Goal: Transaction & Acquisition: Purchase product/service

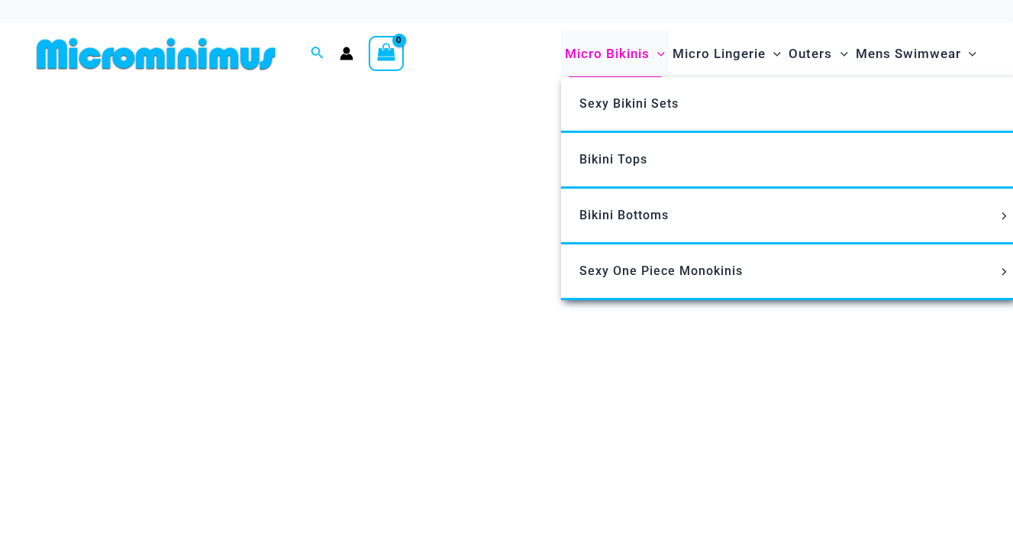
click at [605, 44] on span "Micro Bikinis" at bounding box center [607, 53] width 85 height 39
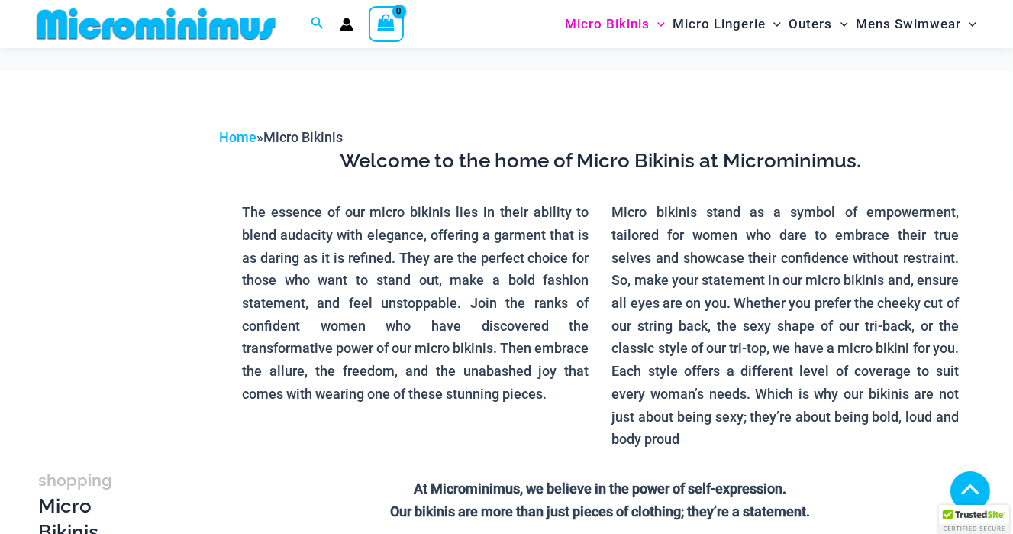
scroll to position [367, 0]
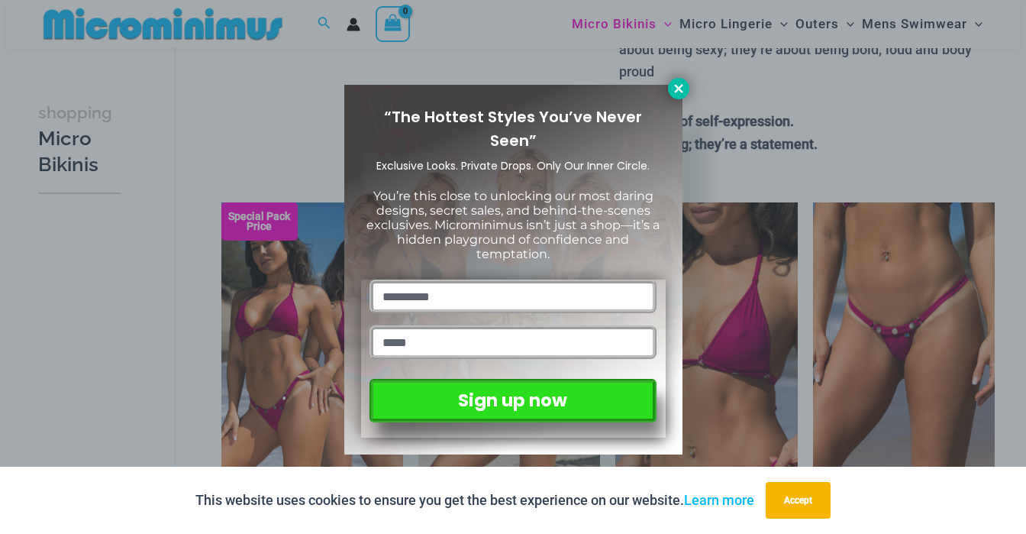
click at [675, 84] on icon at bounding box center [678, 88] width 8 height 8
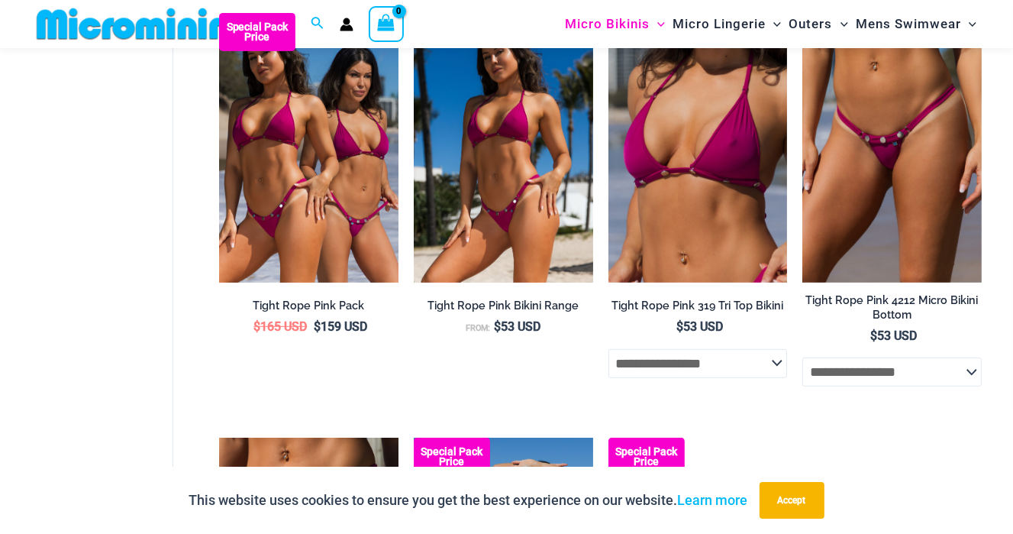
scroll to position [520, 0]
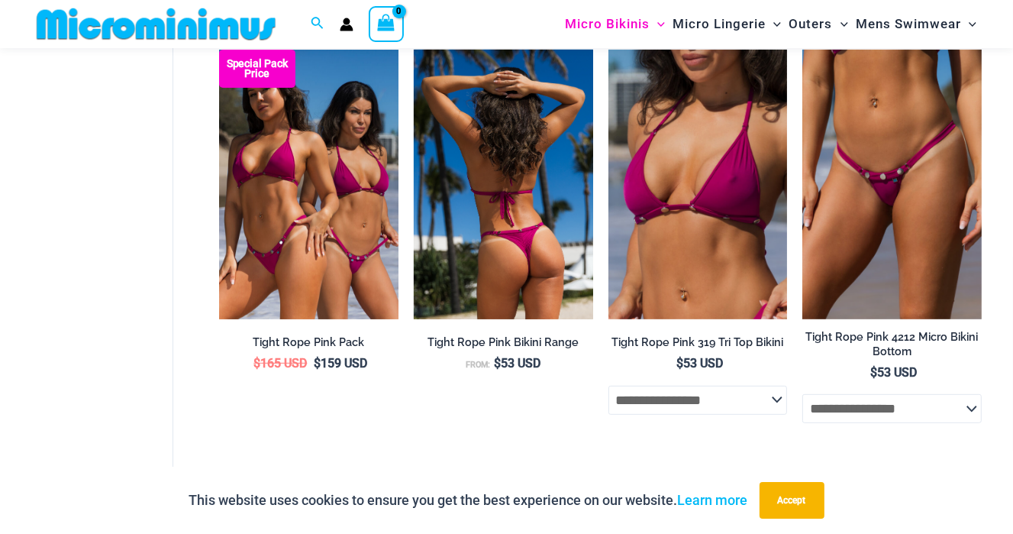
click at [517, 214] on img at bounding box center [503, 184] width 179 height 269
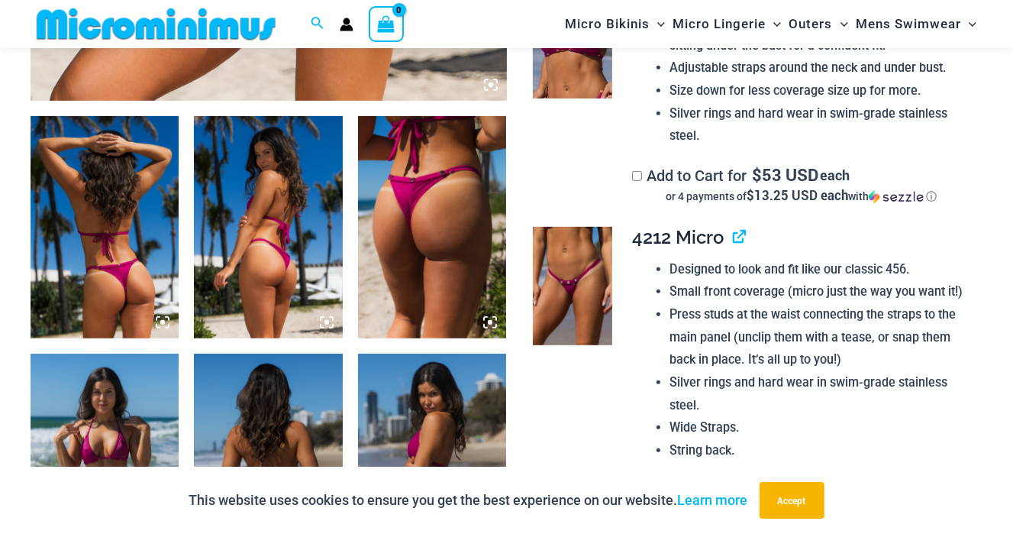
scroll to position [754, 0]
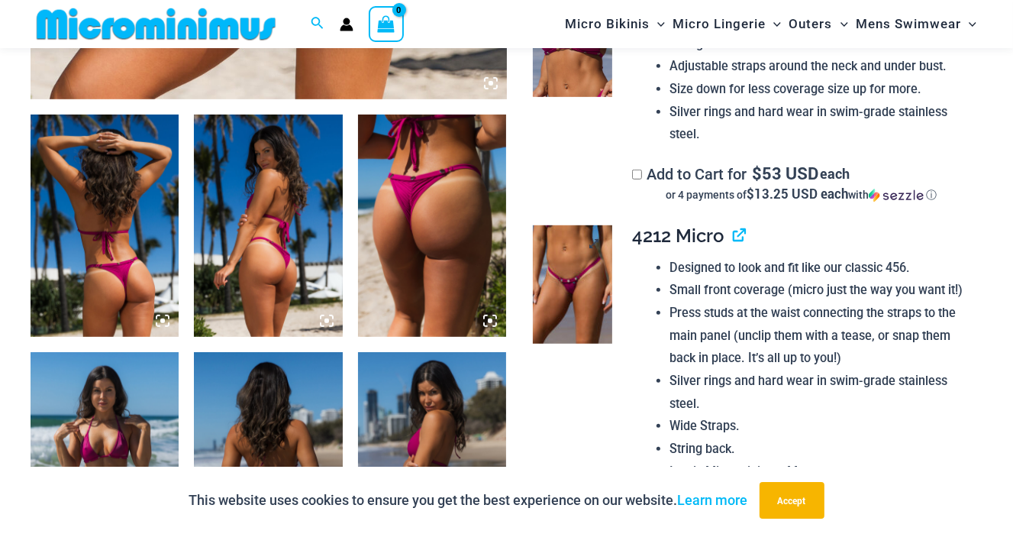
click at [572, 292] on img at bounding box center [572, 284] width 79 height 118
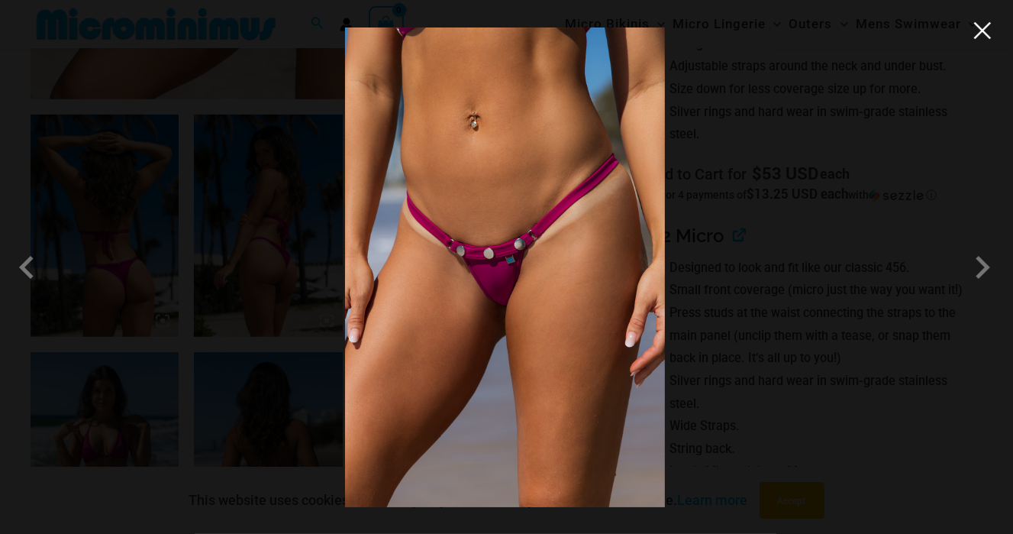
click at [986, 33] on button "Close" at bounding box center [982, 30] width 23 height 23
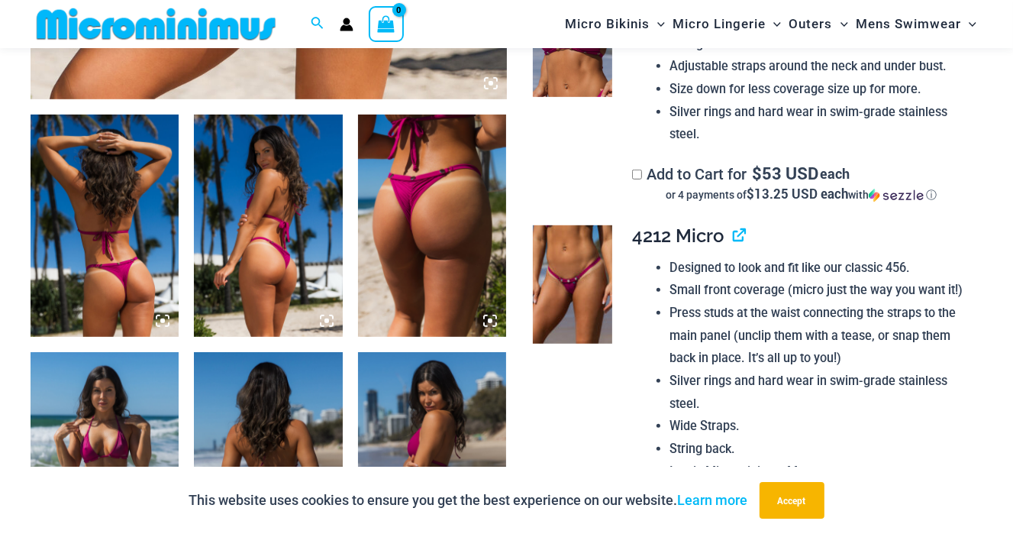
click at [588, 88] on img at bounding box center [572, 38] width 79 height 118
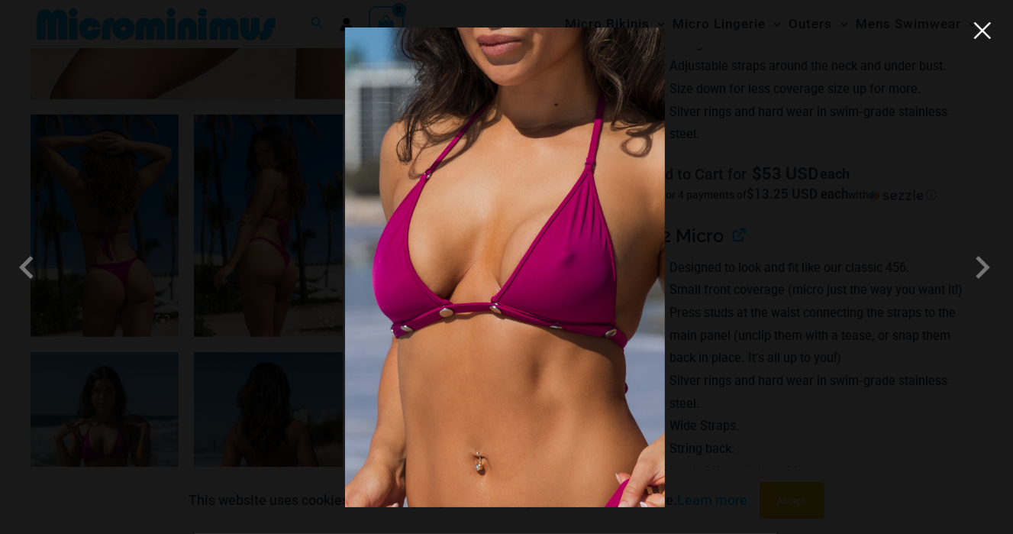
click at [982, 29] on button "Close" at bounding box center [982, 30] width 23 height 23
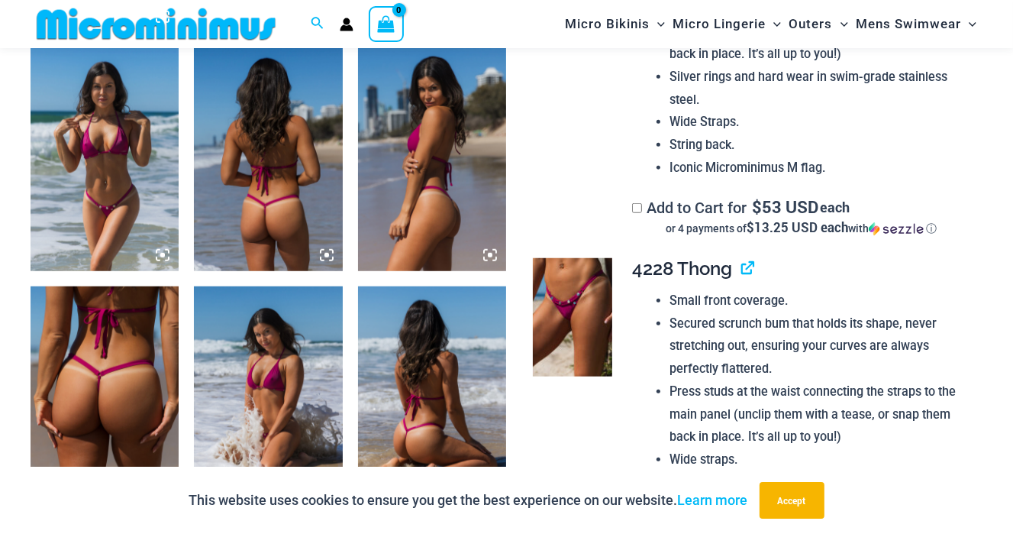
scroll to position [983, 0]
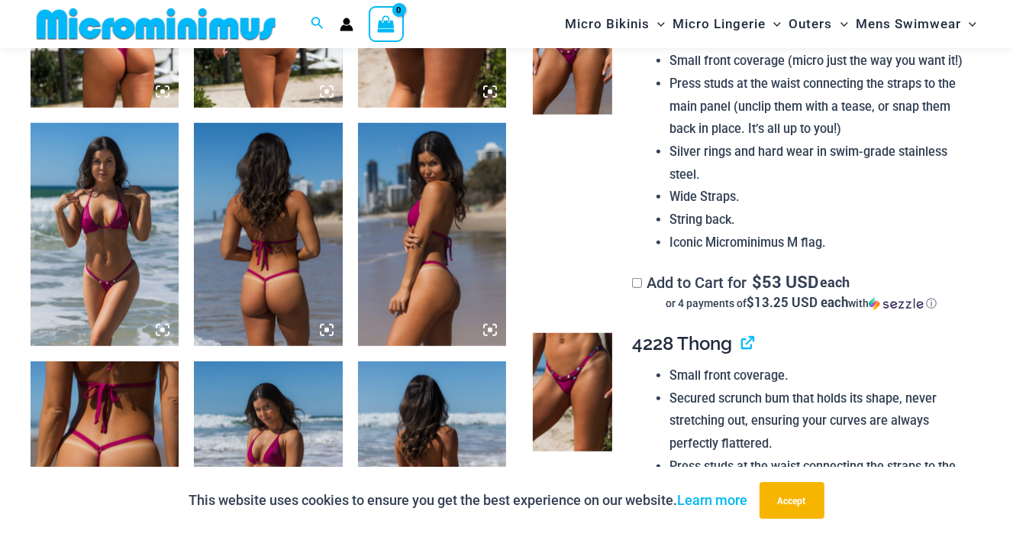
click at [592, 367] on img at bounding box center [572, 392] width 79 height 118
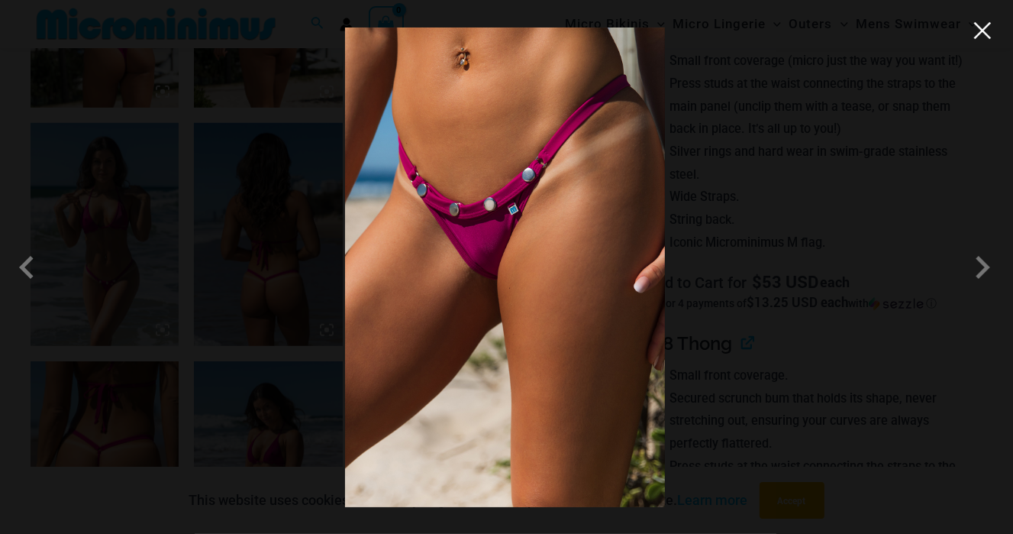
click at [985, 36] on button "Close" at bounding box center [982, 30] width 23 height 23
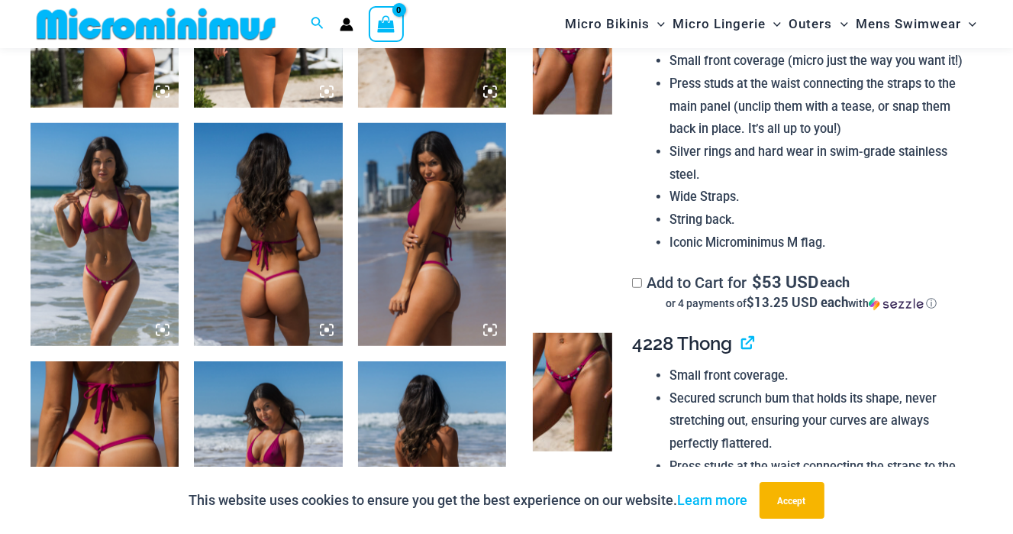
click at [106, 263] on img at bounding box center [105, 234] width 148 height 223
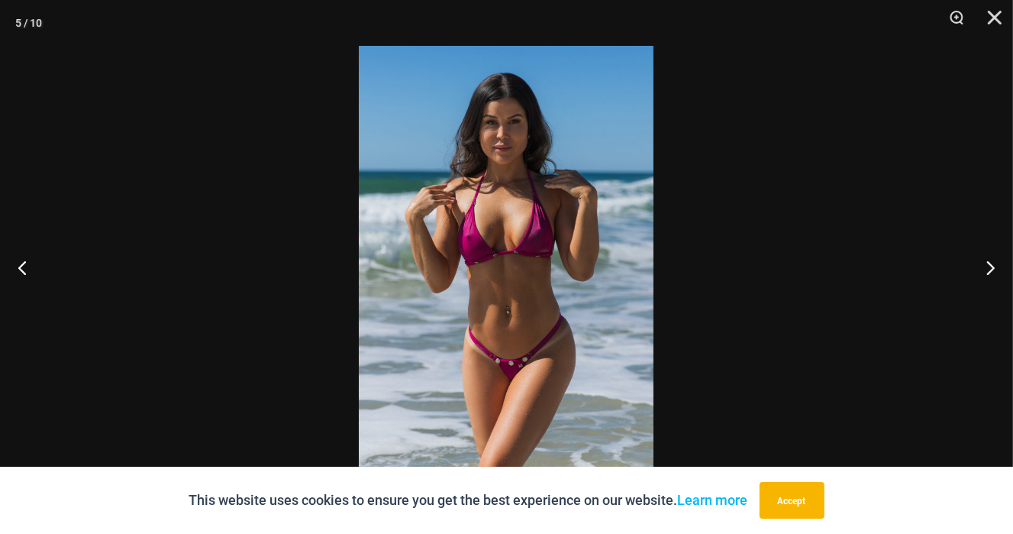
click at [505, 254] on img at bounding box center [506, 267] width 295 height 442
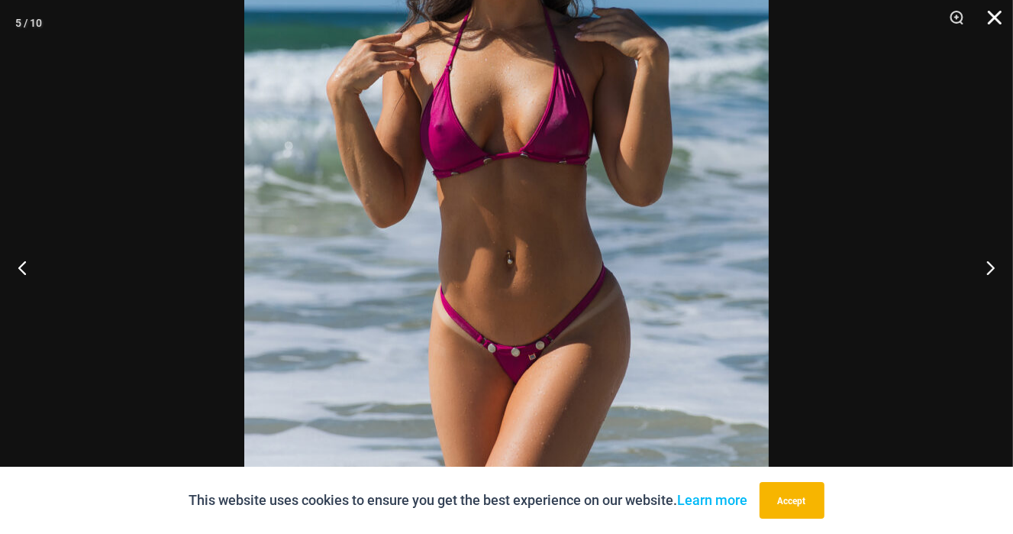
click at [998, 5] on button "Close" at bounding box center [989, 23] width 38 height 46
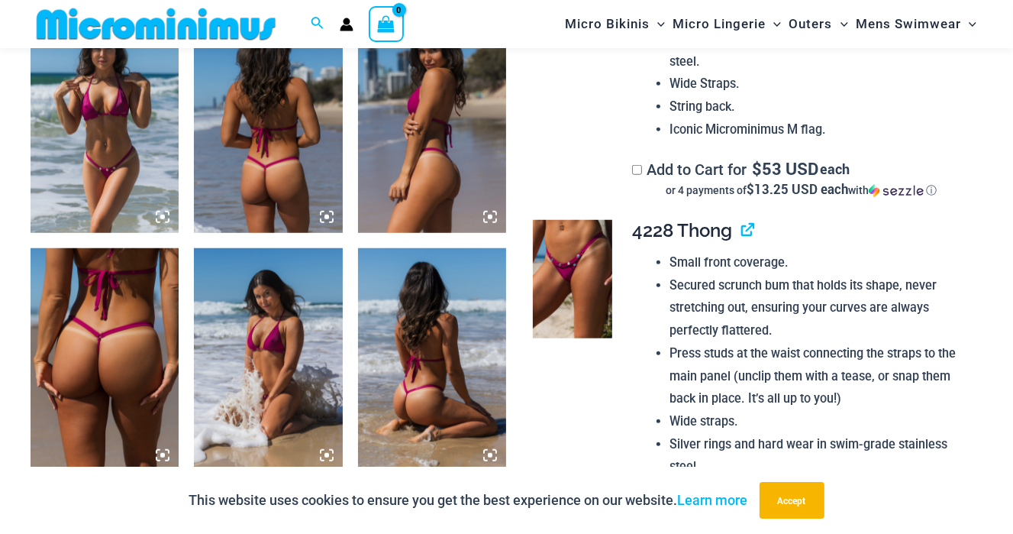
scroll to position [1136, 0]
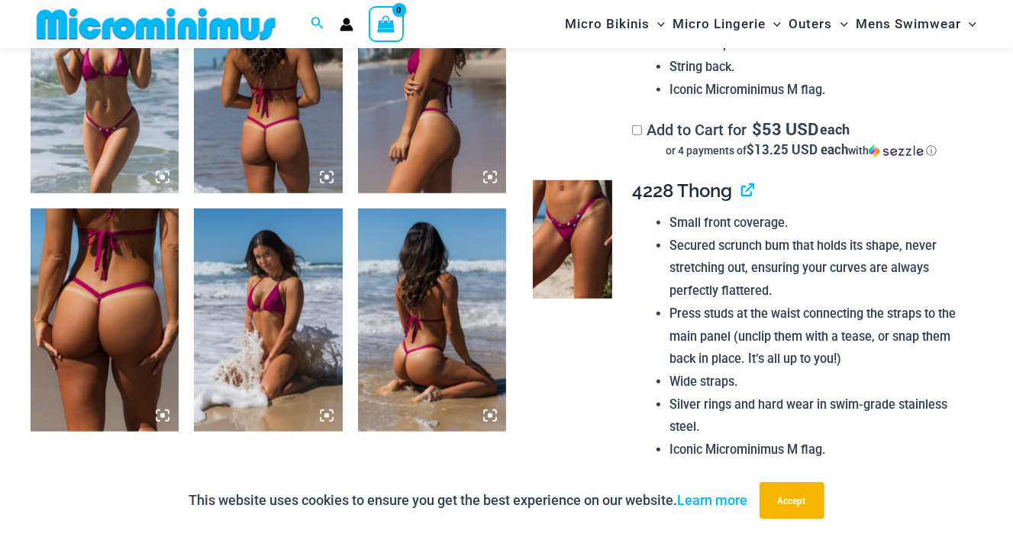
click at [107, 312] on img at bounding box center [105, 319] width 148 height 223
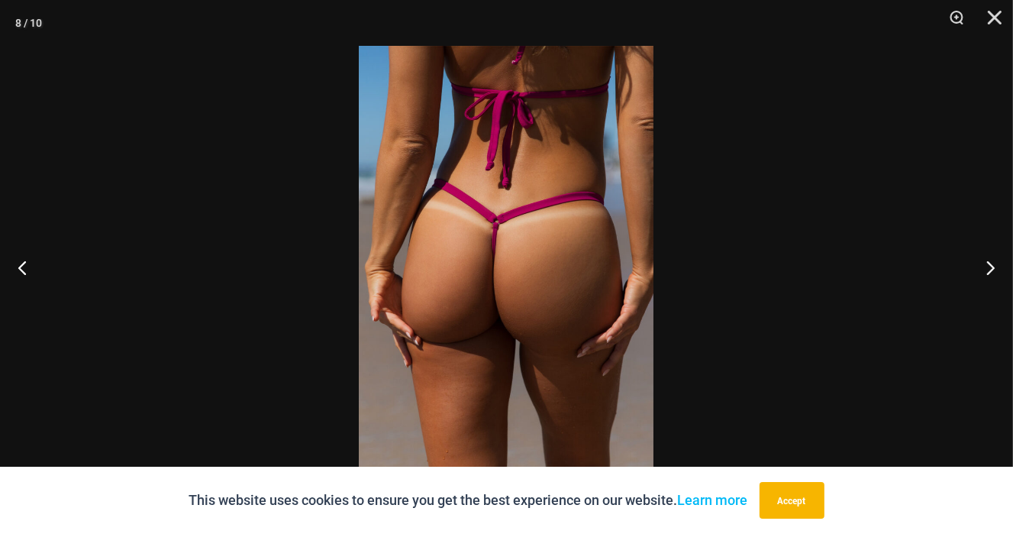
click at [486, 284] on img at bounding box center [506, 267] width 295 height 442
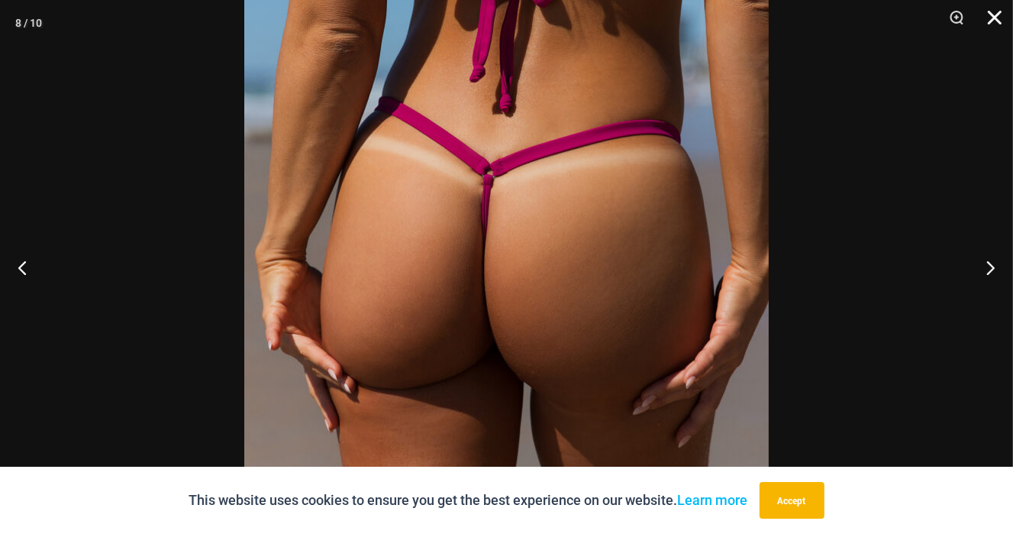
click at [991, 16] on button "Close" at bounding box center [989, 23] width 38 height 46
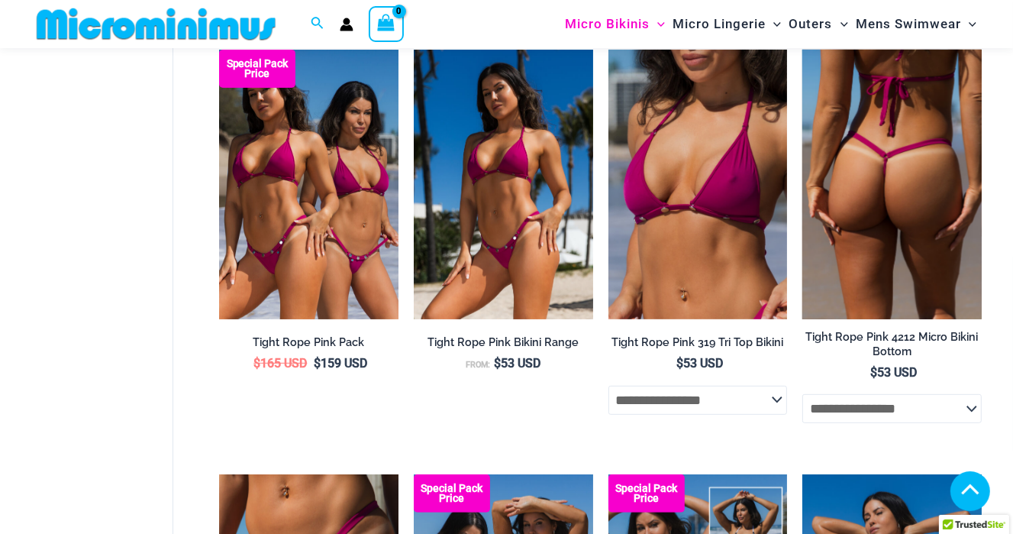
scroll to position [431, 0]
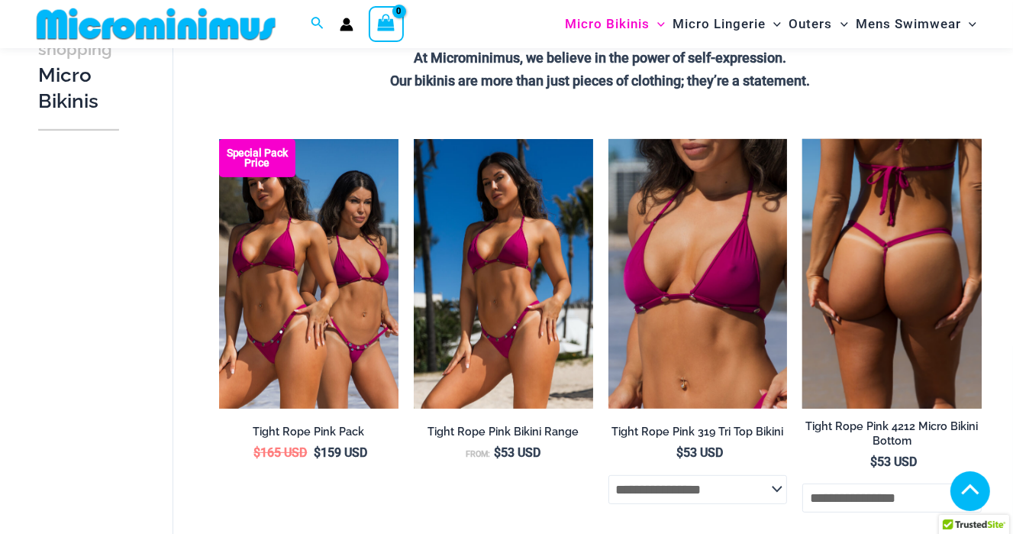
click at [903, 289] on img at bounding box center [891, 273] width 179 height 269
